Goal: Task Accomplishment & Management: Complete application form

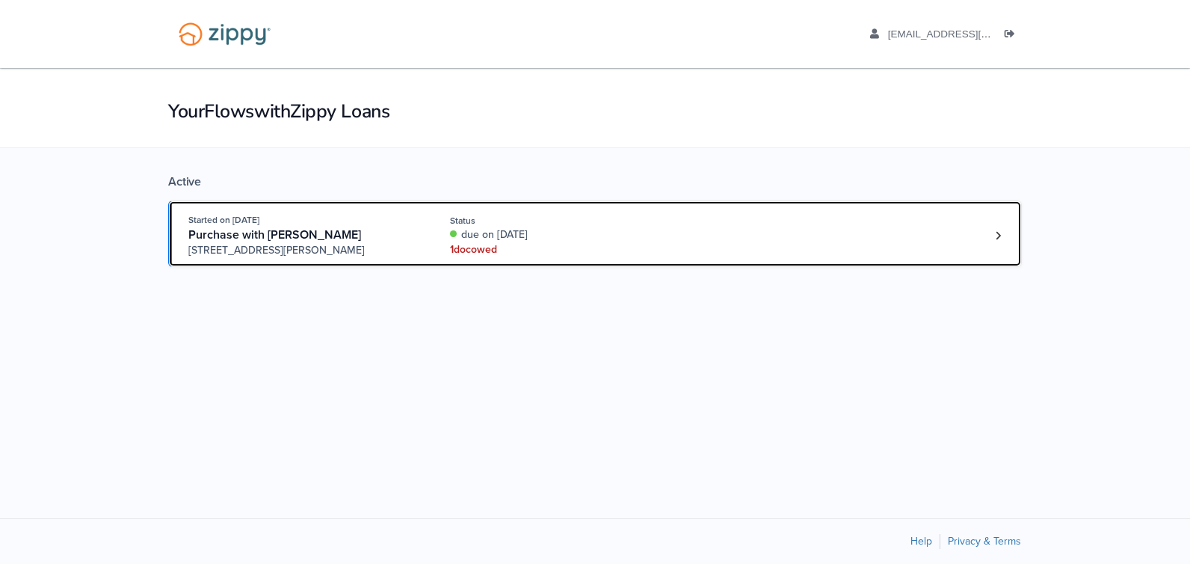
click at [760, 239] on div "Started on Oct. 15th, 2025 Purchase with Jennifer Valentino 2413 Johnson Street…" at bounding box center [587, 235] width 799 height 46
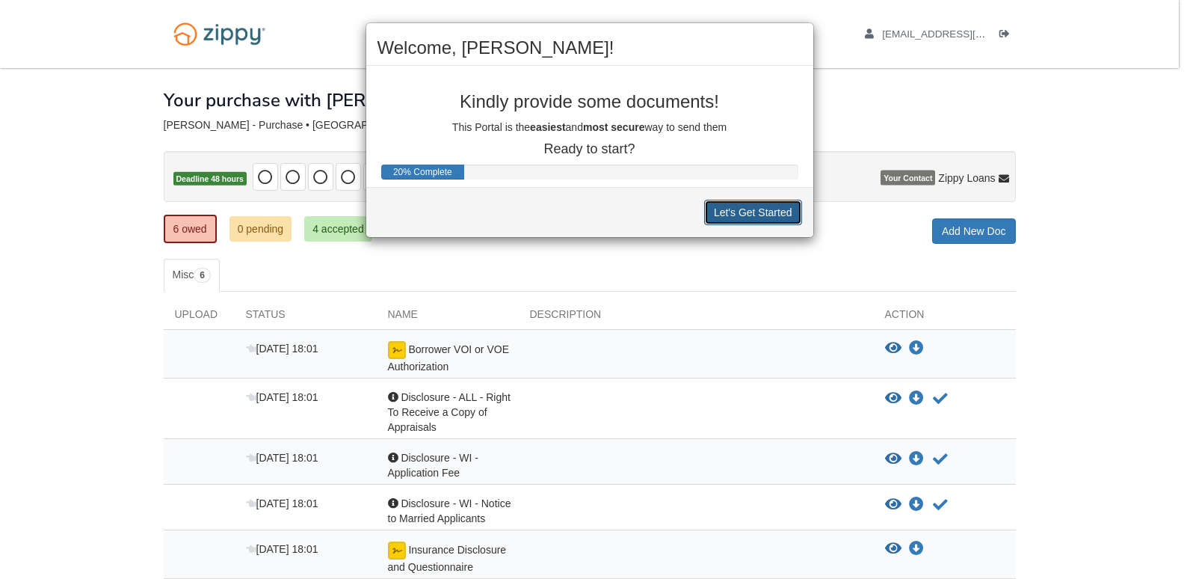
click at [717, 200] on button "Let's Get Started" at bounding box center [753, 212] width 98 height 25
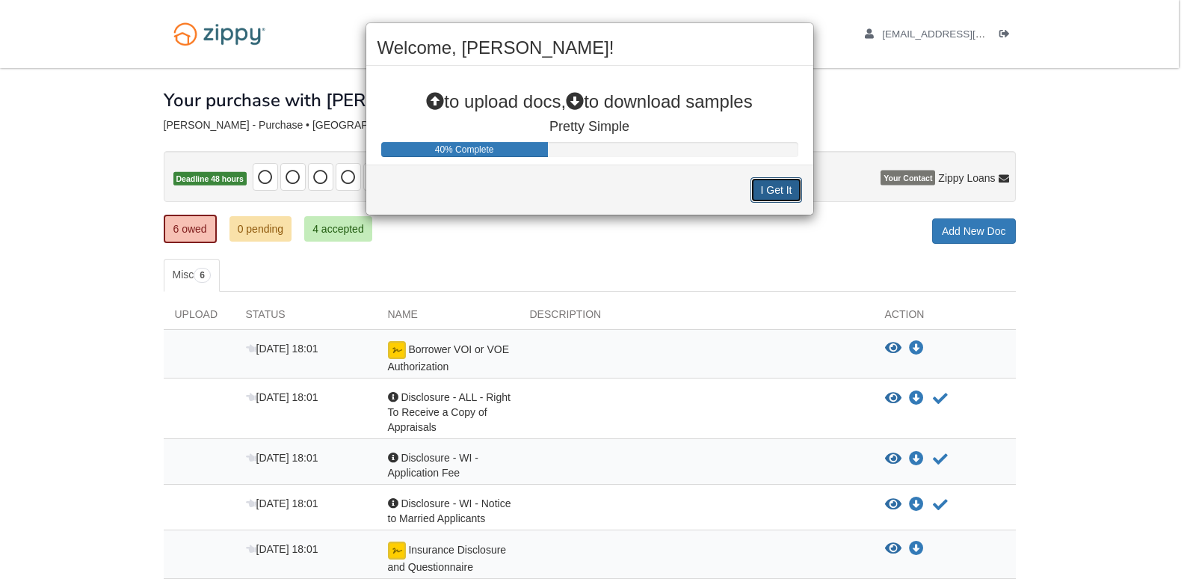
click at [758, 198] on button "I Get It" at bounding box center [776, 189] width 51 height 25
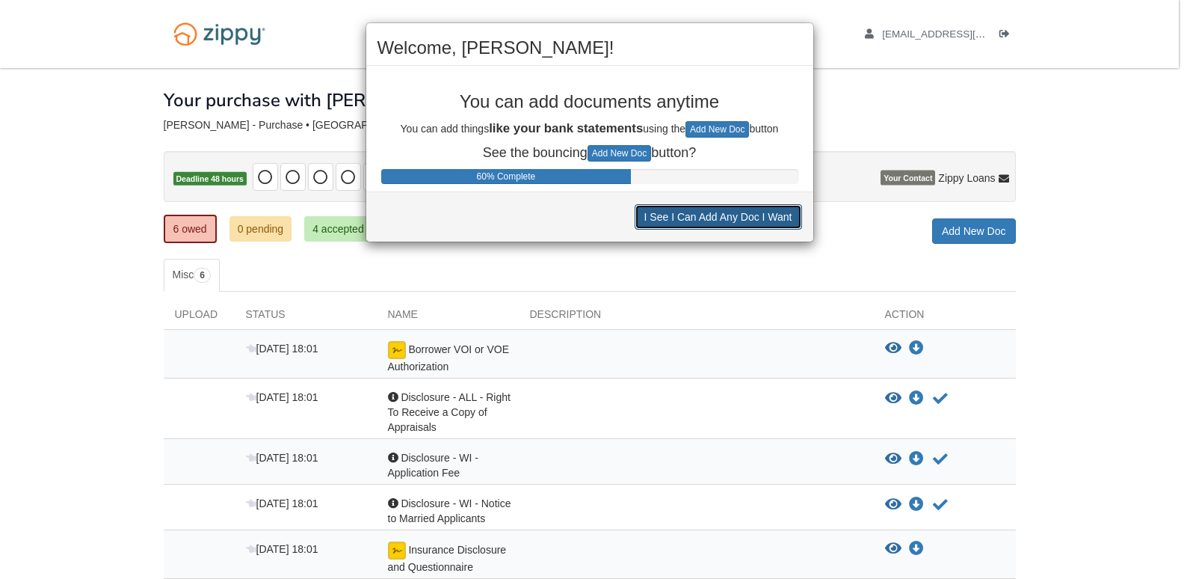
click at [737, 228] on button "I See I Can Add Any Doc I Want" at bounding box center [718, 216] width 167 height 25
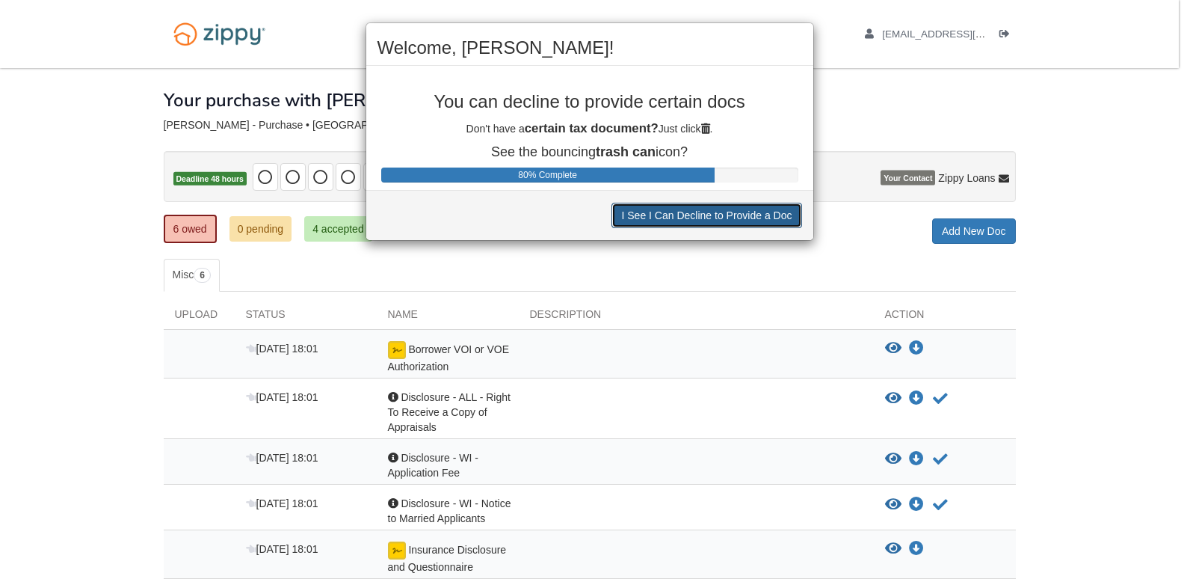
click at [733, 215] on button "I See I Can Decline to Provide a Doc" at bounding box center [707, 215] width 190 height 25
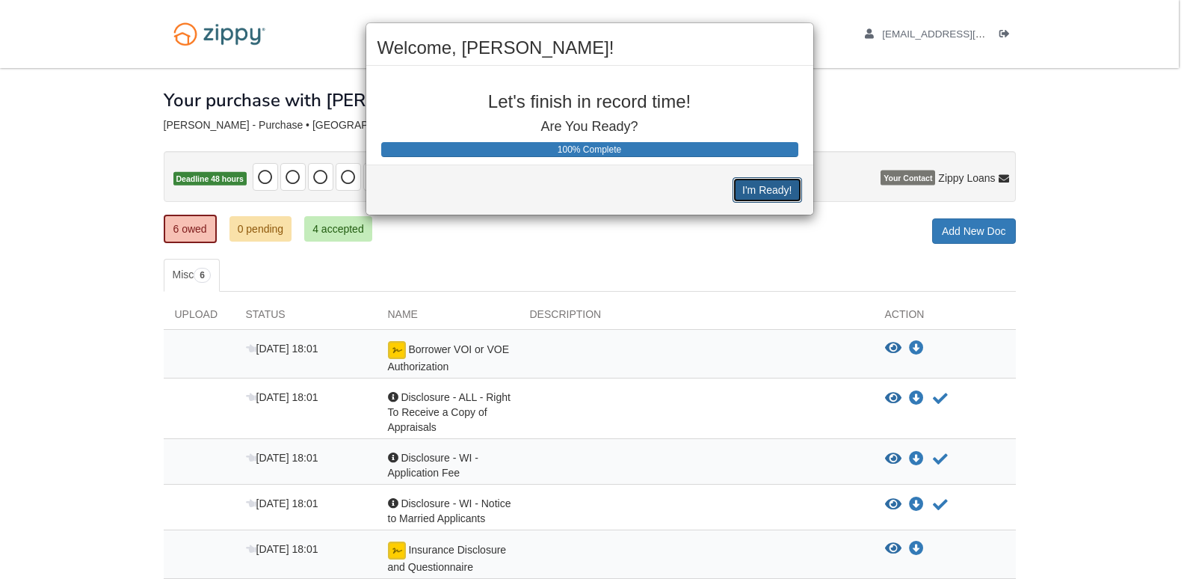
click at [746, 199] on button "I'm Ready!" at bounding box center [767, 189] width 69 height 25
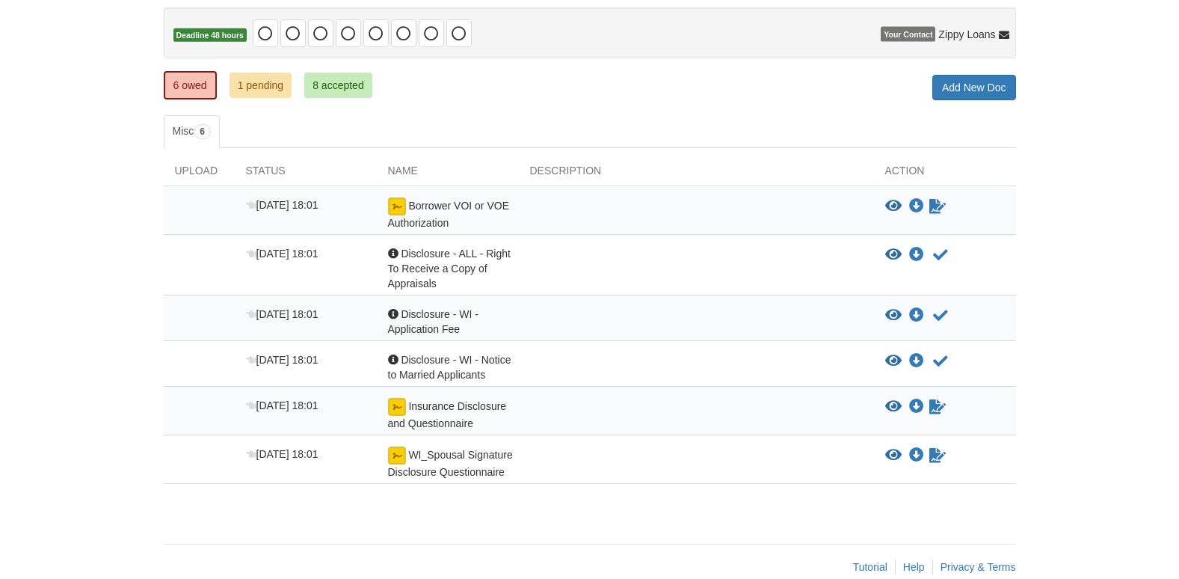
scroll to position [168, 0]
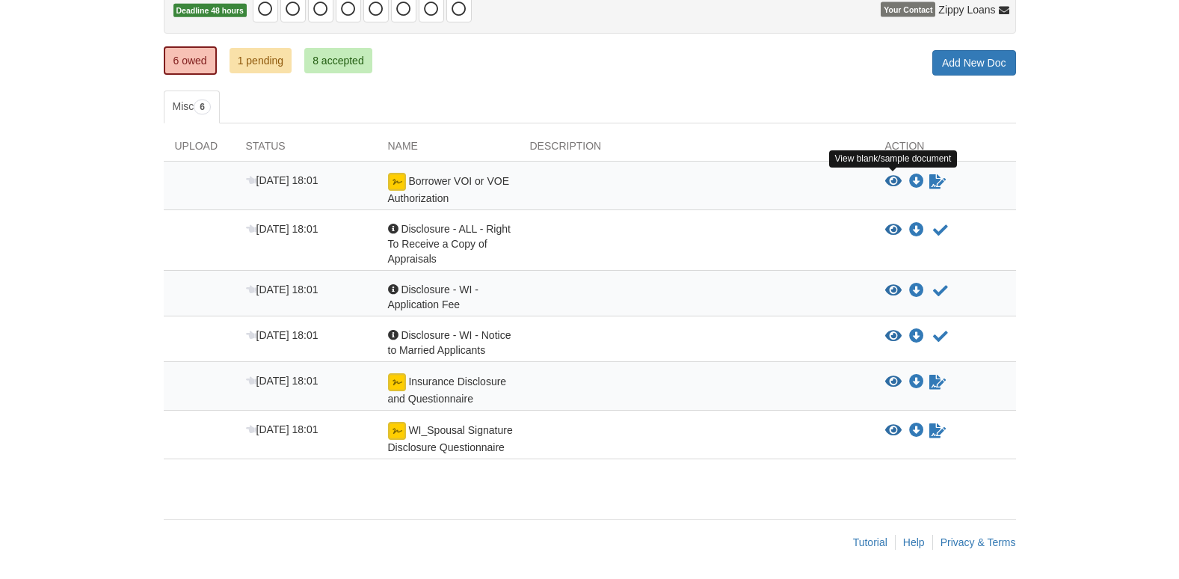
click at [891, 175] on icon "View Borrower VOI or VOE Authorization" at bounding box center [893, 181] width 16 height 15
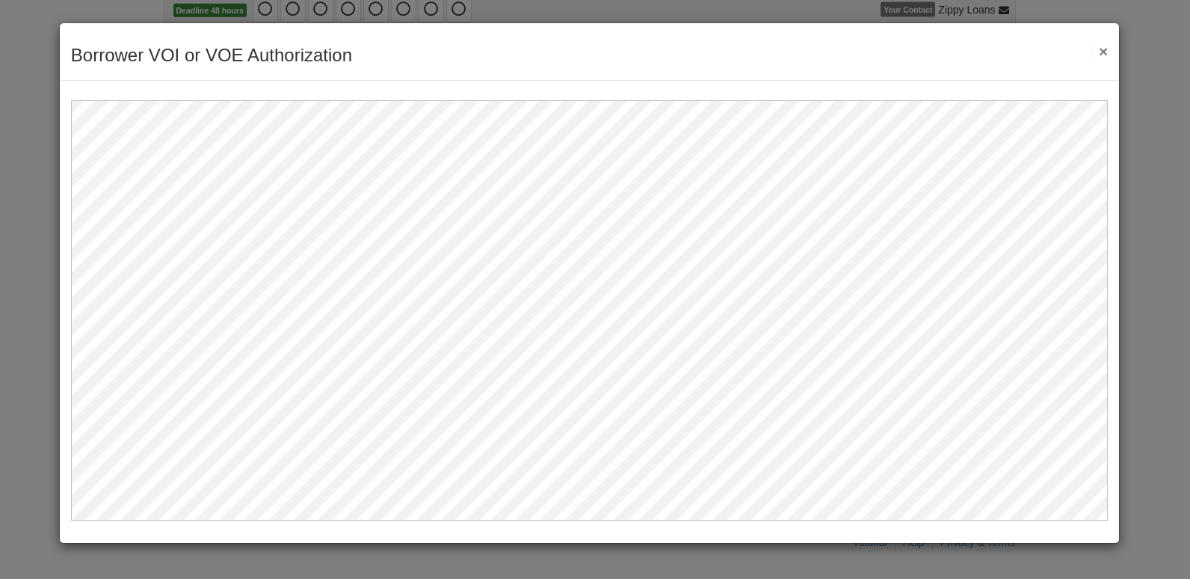
click at [1102, 50] on button "×" at bounding box center [1099, 51] width 17 height 16
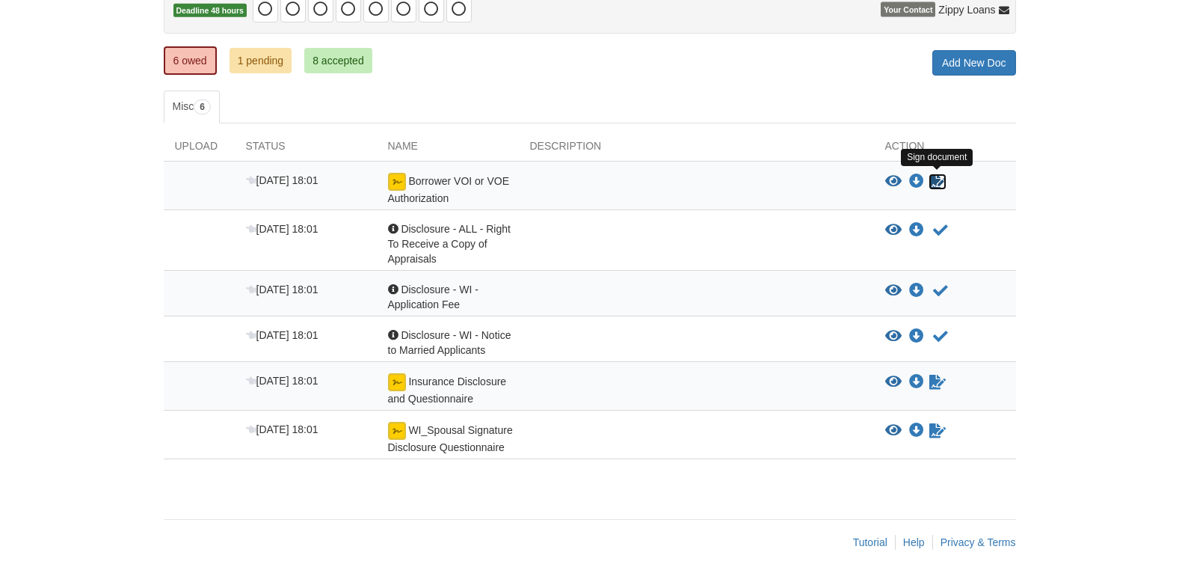
click at [932, 175] on icon "Sign Form" at bounding box center [937, 181] width 16 height 15
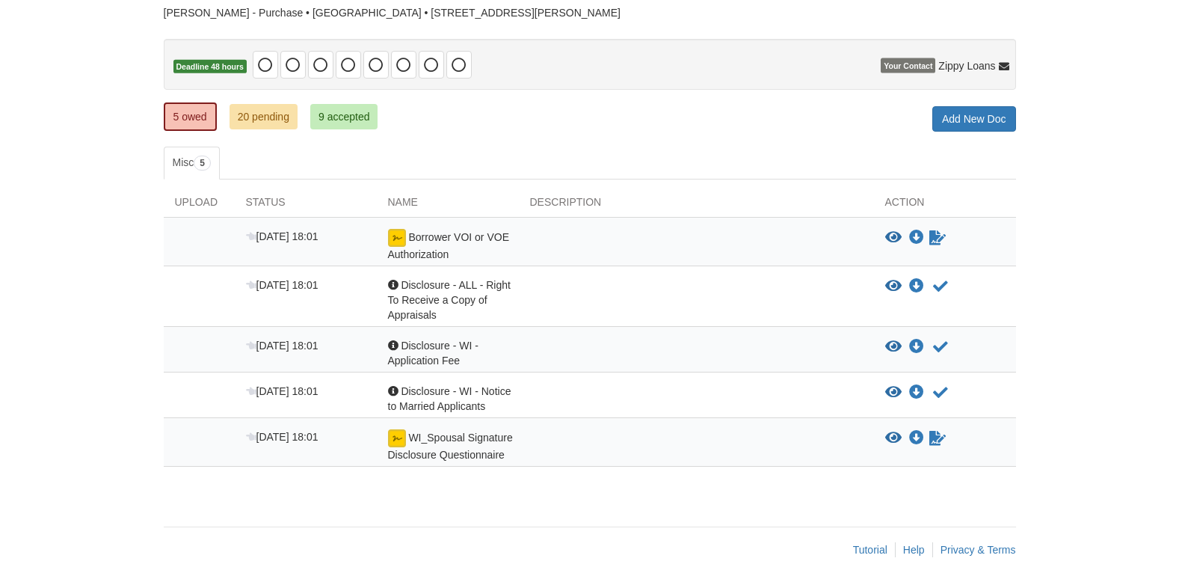
scroll to position [120, 0]
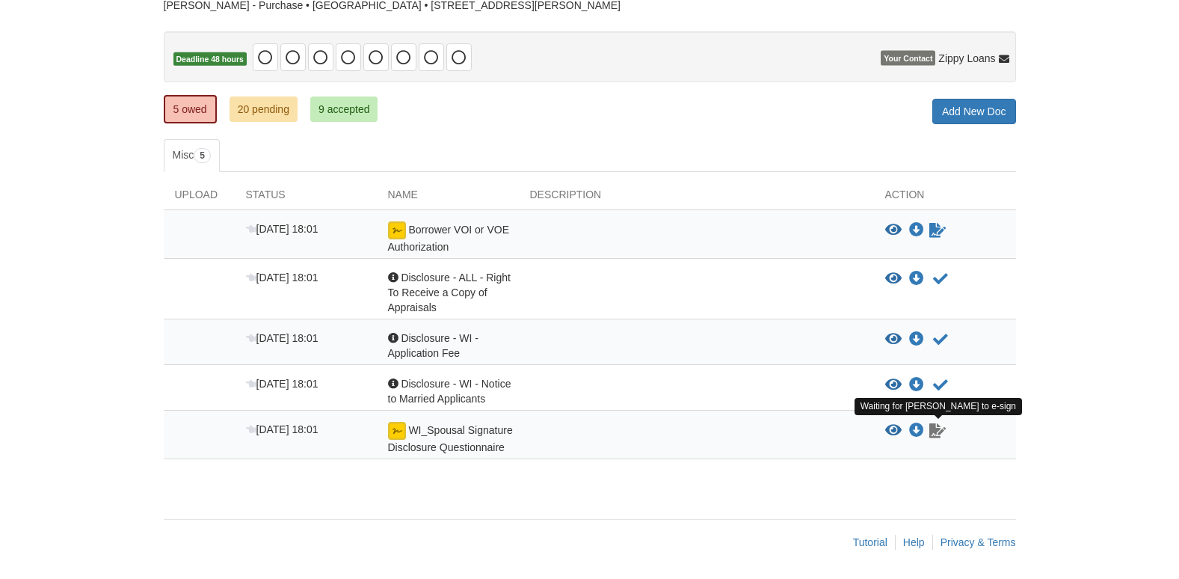
click at [944, 426] on icon "Waiting for your co-borrower to e-sign" at bounding box center [937, 430] width 16 height 15
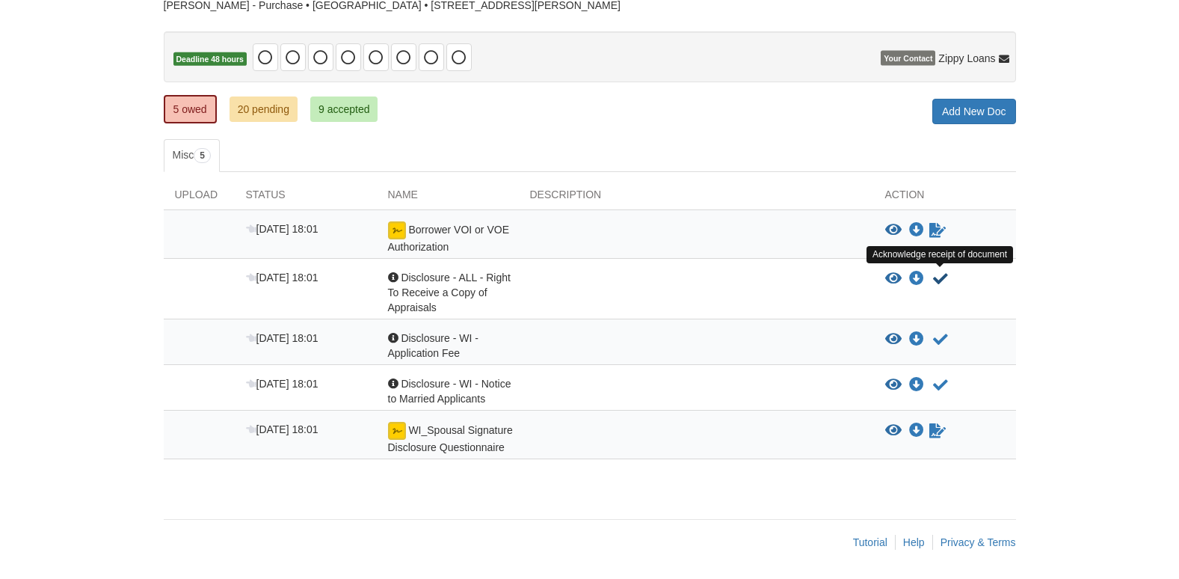
click at [943, 279] on icon "Acknowledge receipt of document" at bounding box center [940, 278] width 15 height 15
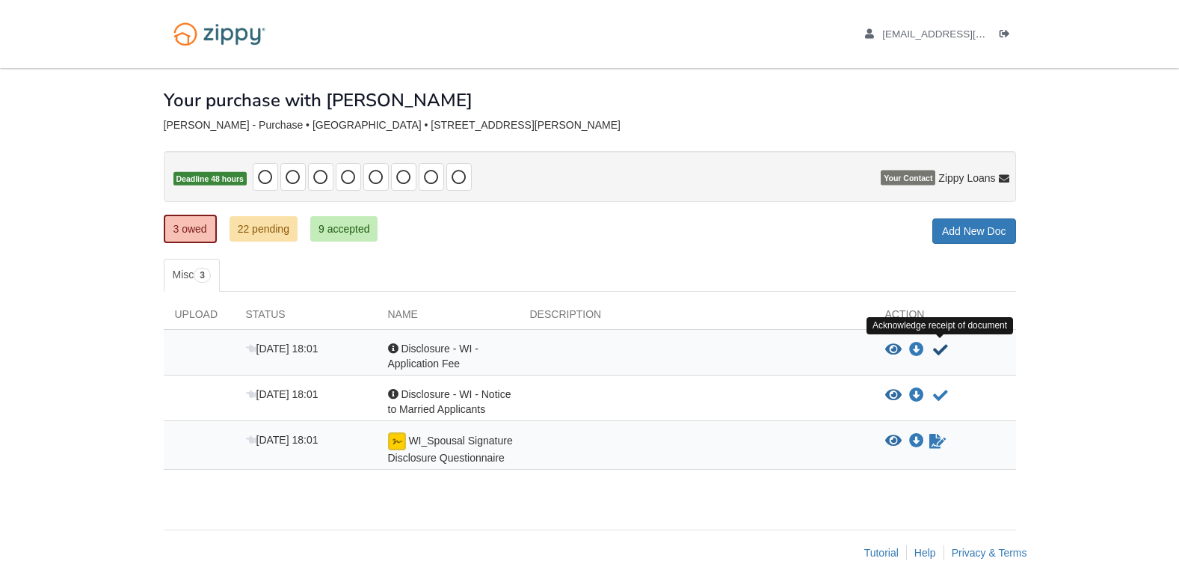
click at [942, 351] on icon "Acknowledge receipt of document" at bounding box center [940, 349] width 15 height 15
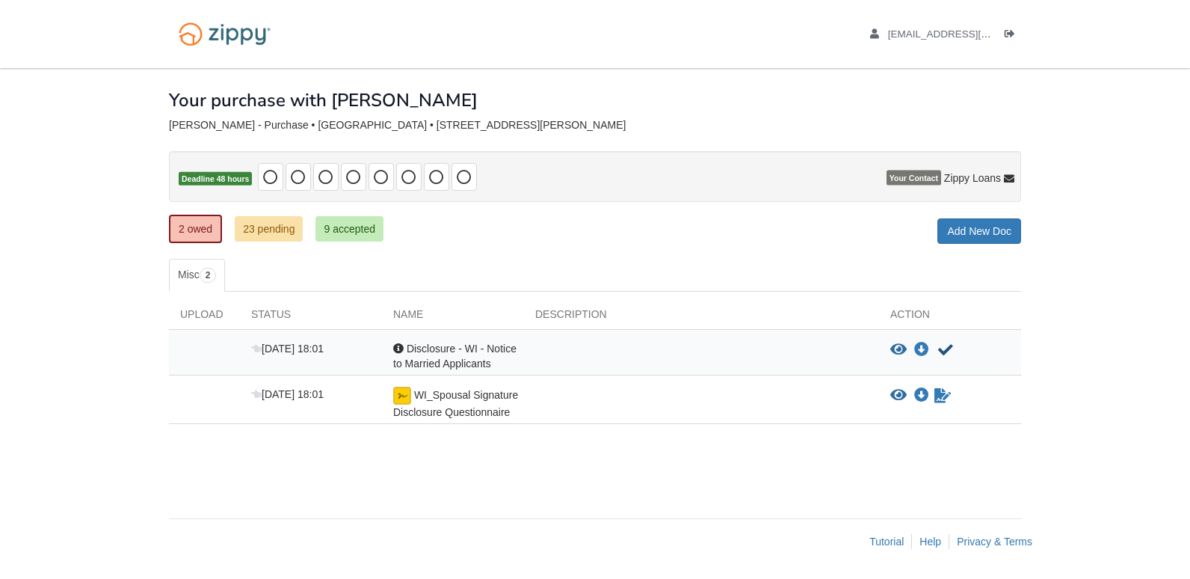
click at [942, 351] on icon "Acknowledge receipt of document" at bounding box center [945, 349] width 15 height 15
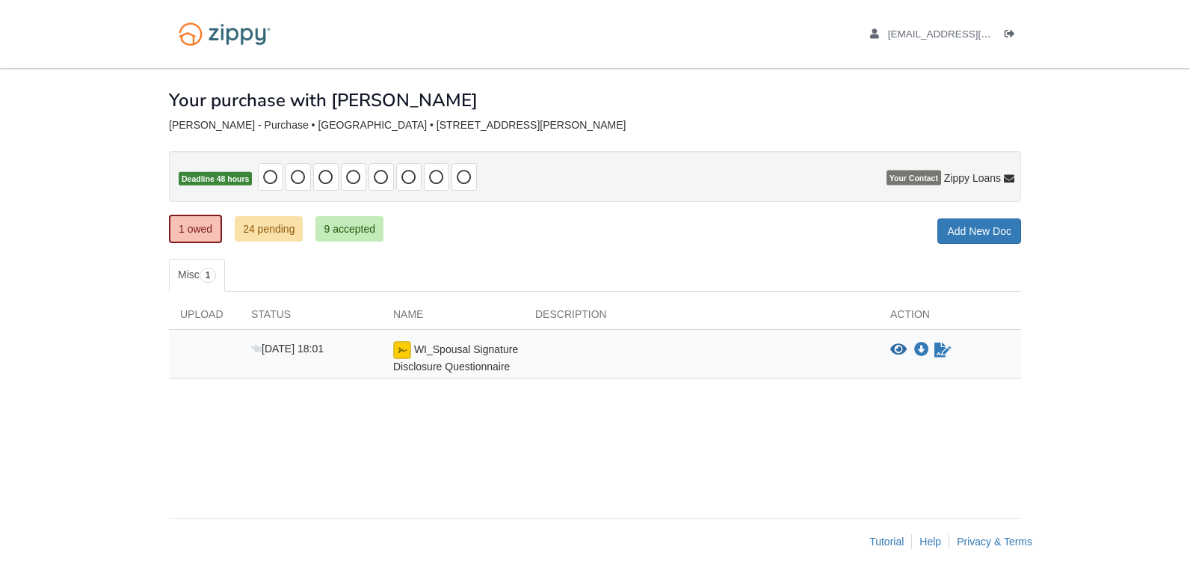
click at [942, 351] on icon "Waiting for your co-borrower to e-sign" at bounding box center [943, 349] width 16 height 15
click at [1004, 354] on div "View blank/sample document View blank/sample document Download file/sample doc …" at bounding box center [956, 350] width 131 height 18
click at [772, 281] on ul "Misc 1" at bounding box center [595, 275] width 852 height 33
drag, startPoint x: 772, startPoint y: 281, endPoint x: 903, endPoint y: 229, distance: 140.9
click at [903, 229] on div "× × × Pending Add Document Notice document will be included in the email sent t…" at bounding box center [595, 285] width 852 height 435
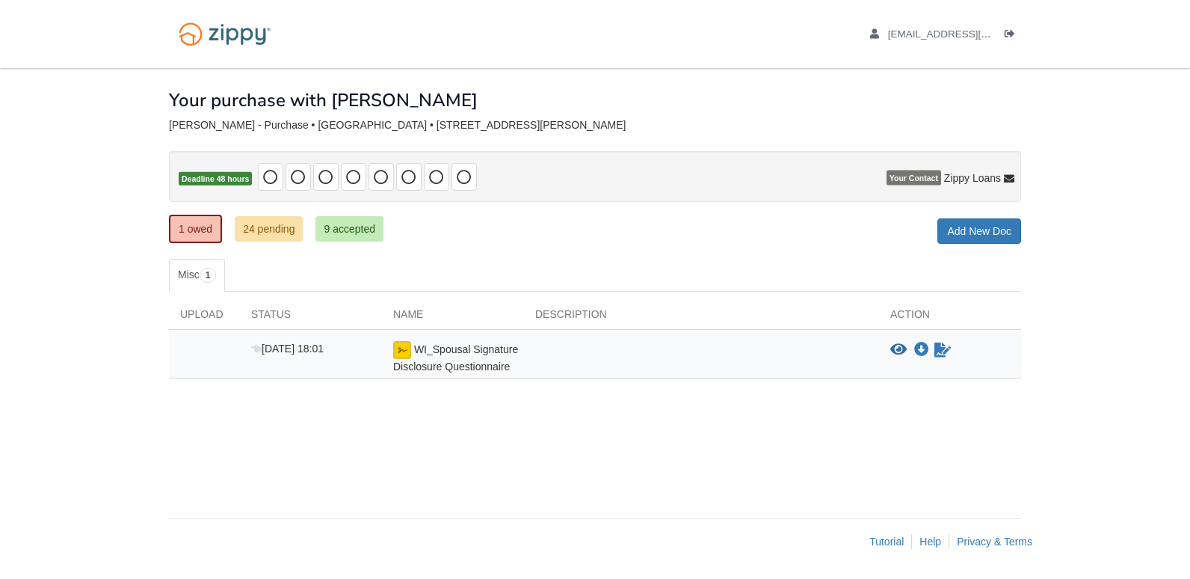
click at [903, 229] on div "1 owed 24 pending 9 accepted My Estimated Payment × My Estimated Payment Add Ne…" at bounding box center [595, 230] width 852 height 27
